Goal: Task Accomplishment & Management: Complete application form

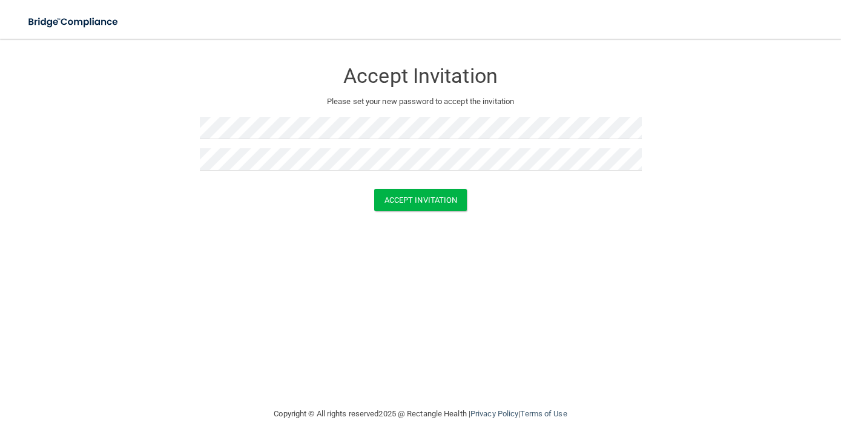
click at [487, 262] on div "Accept Invitation Please set your new password to accept the invitation Accept …" at bounding box center [420, 223] width 793 height 344
click at [383, 202] on button "Accept Invitation" at bounding box center [420, 200] width 93 height 22
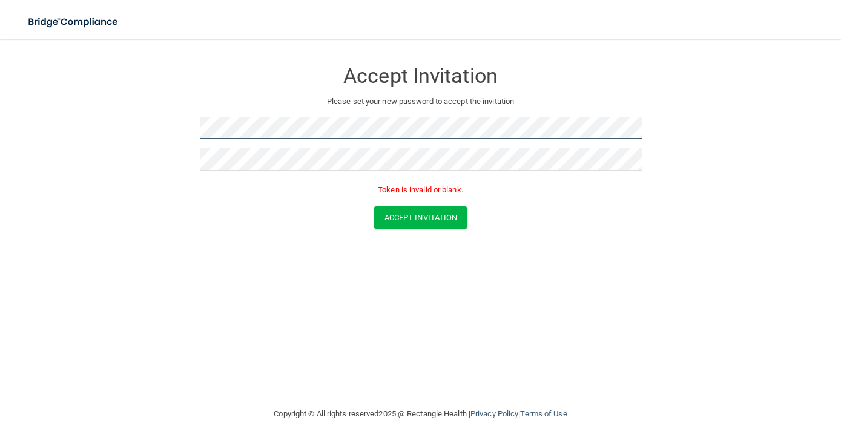
click at [133, 126] on form "Accept Invitation Please set your new password to accept the invitation Token i…" at bounding box center [420, 147] width 793 height 193
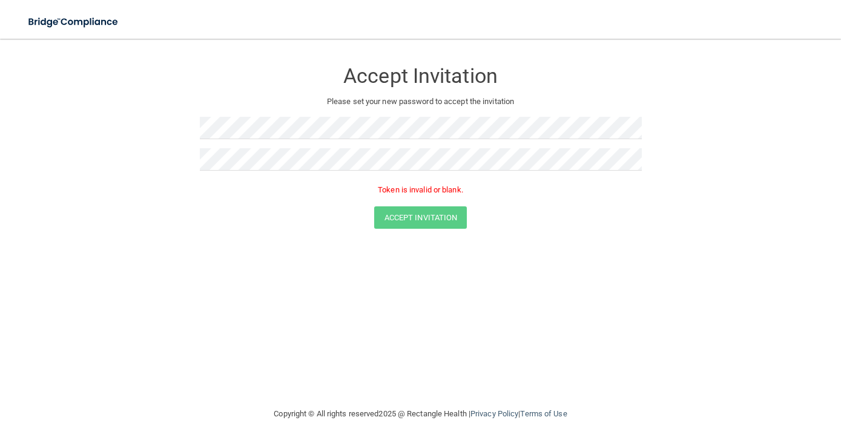
click at [282, 263] on div "Accept Invitation Please set your new password to accept the invitation Token i…" at bounding box center [420, 223] width 793 height 344
click at [88, 160] on form "Accept Invitation Please set your new password to accept the invitation Token i…" at bounding box center [420, 147] width 793 height 193
click at [436, 200] on button "Accept Invitation" at bounding box center [420, 200] width 93 height 22
click at [429, 220] on button "Accept Invitation" at bounding box center [420, 218] width 93 height 22
click at [260, 256] on div "Accept Invitation Please set your new password to accept the invitation Token i…" at bounding box center [420, 223] width 793 height 344
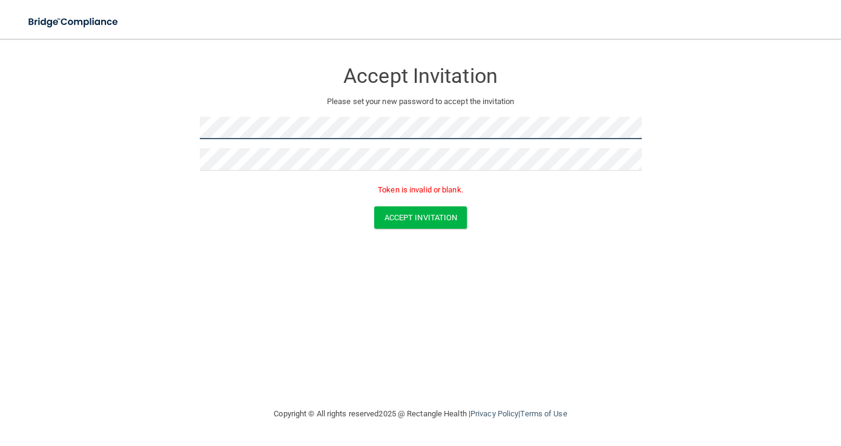
click at [153, 141] on form "Accept Invitation Please set your new password to accept the invitation Token i…" at bounding box center [420, 147] width 793 height 193
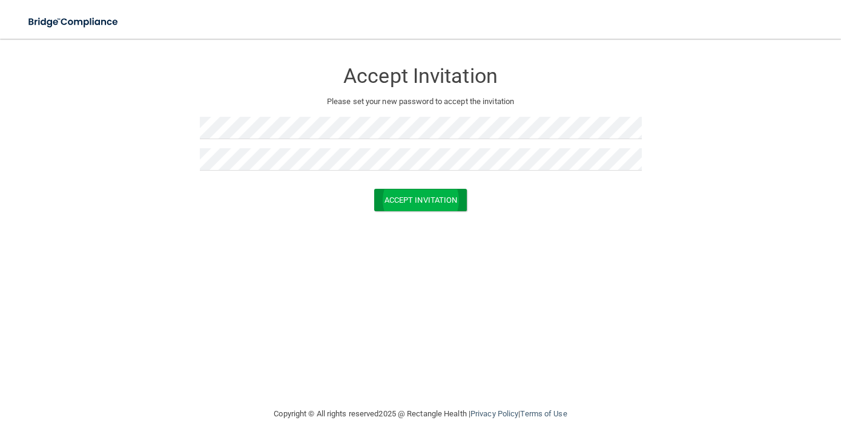
click at [442, 195] on button "Accept Invitation" at bounding box center [420, 200] width 93 height 22
